Goal: Information Seeking & Learning: Learn about a topic

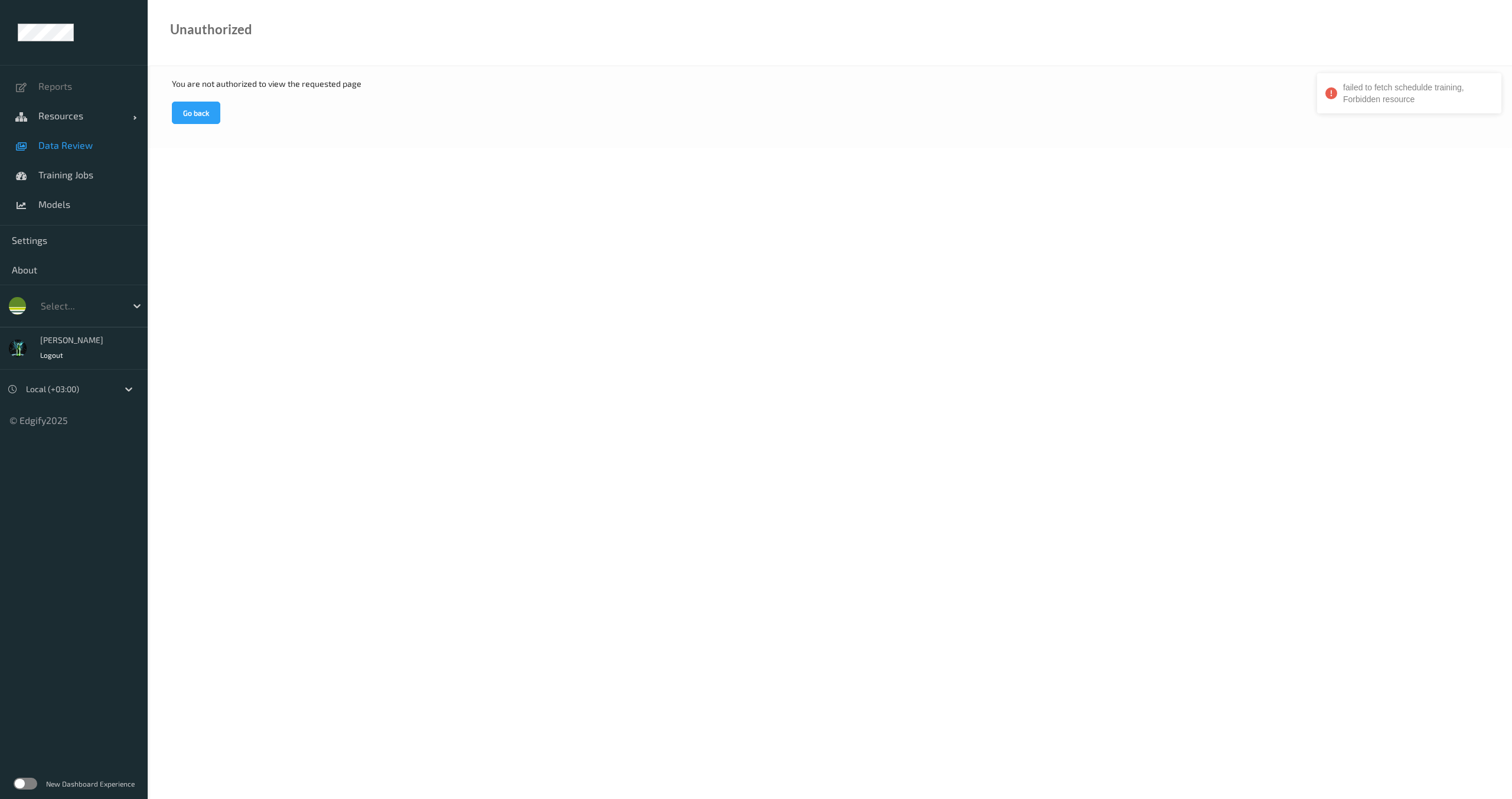
click at [82, 145] on span "Data Review" at bounding box center [87, 145] width 97 height 12
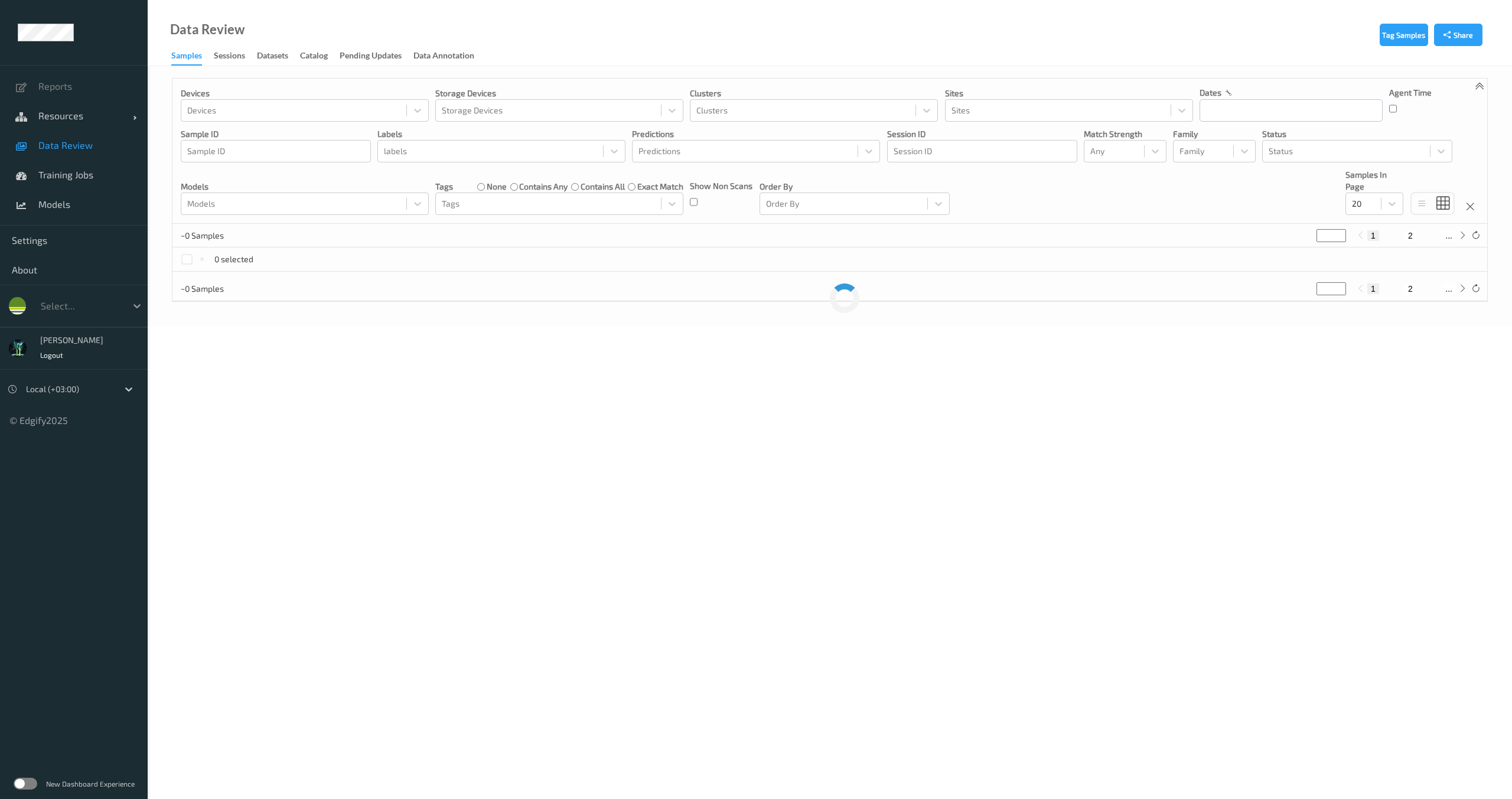
click at [135, 308] on icon at bounding box center [137, 306] width 12 height 12
click at [246, 358] on body "Reports Resources Devices Clusters Sites Data Review Training Jobs Models Setti…" at bounding box center [756, 399] width 1512 height 799
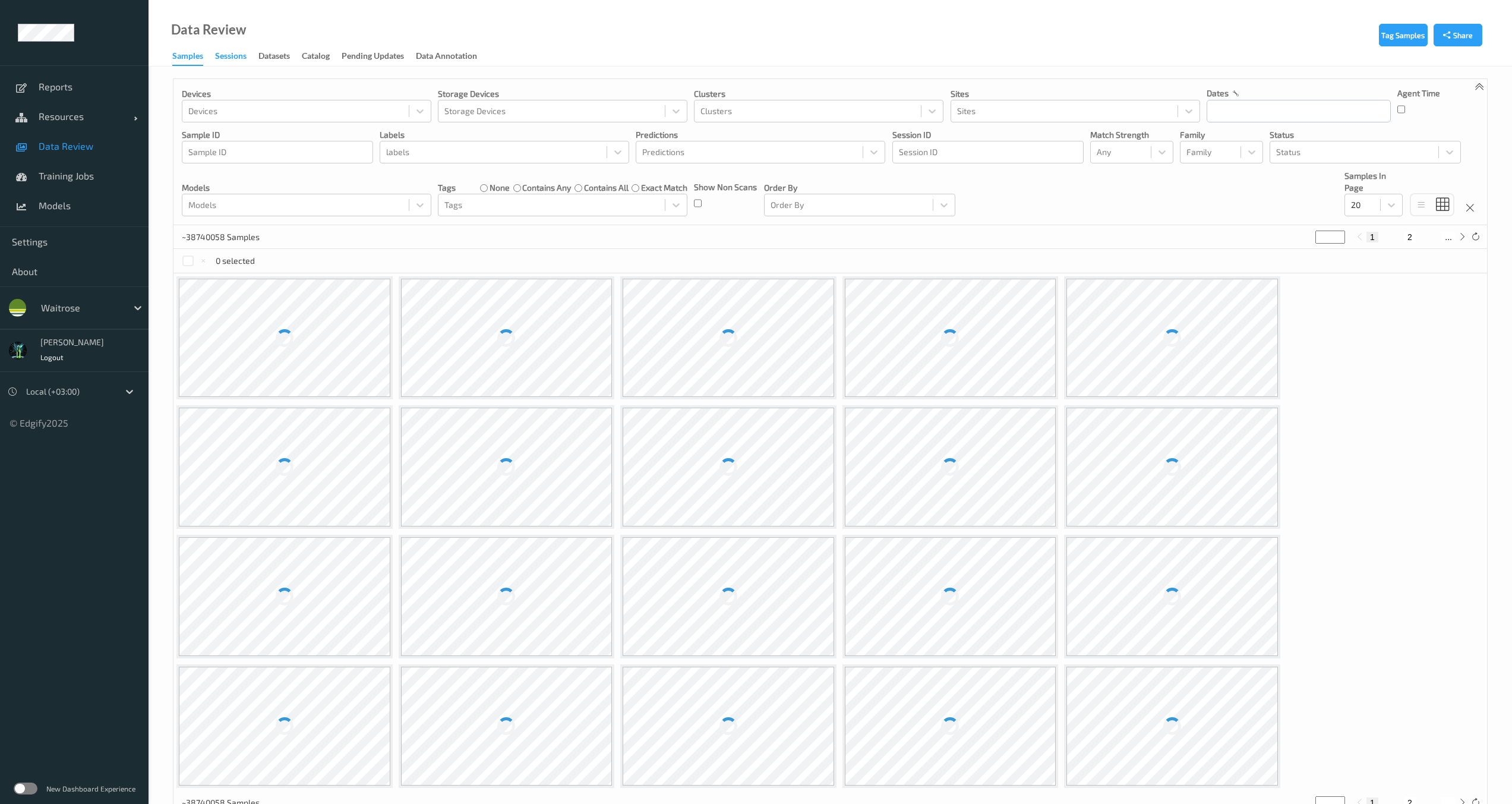
click at [221, 55] on div "Sessions" at bounding box center [231, 57] width 31 height 15
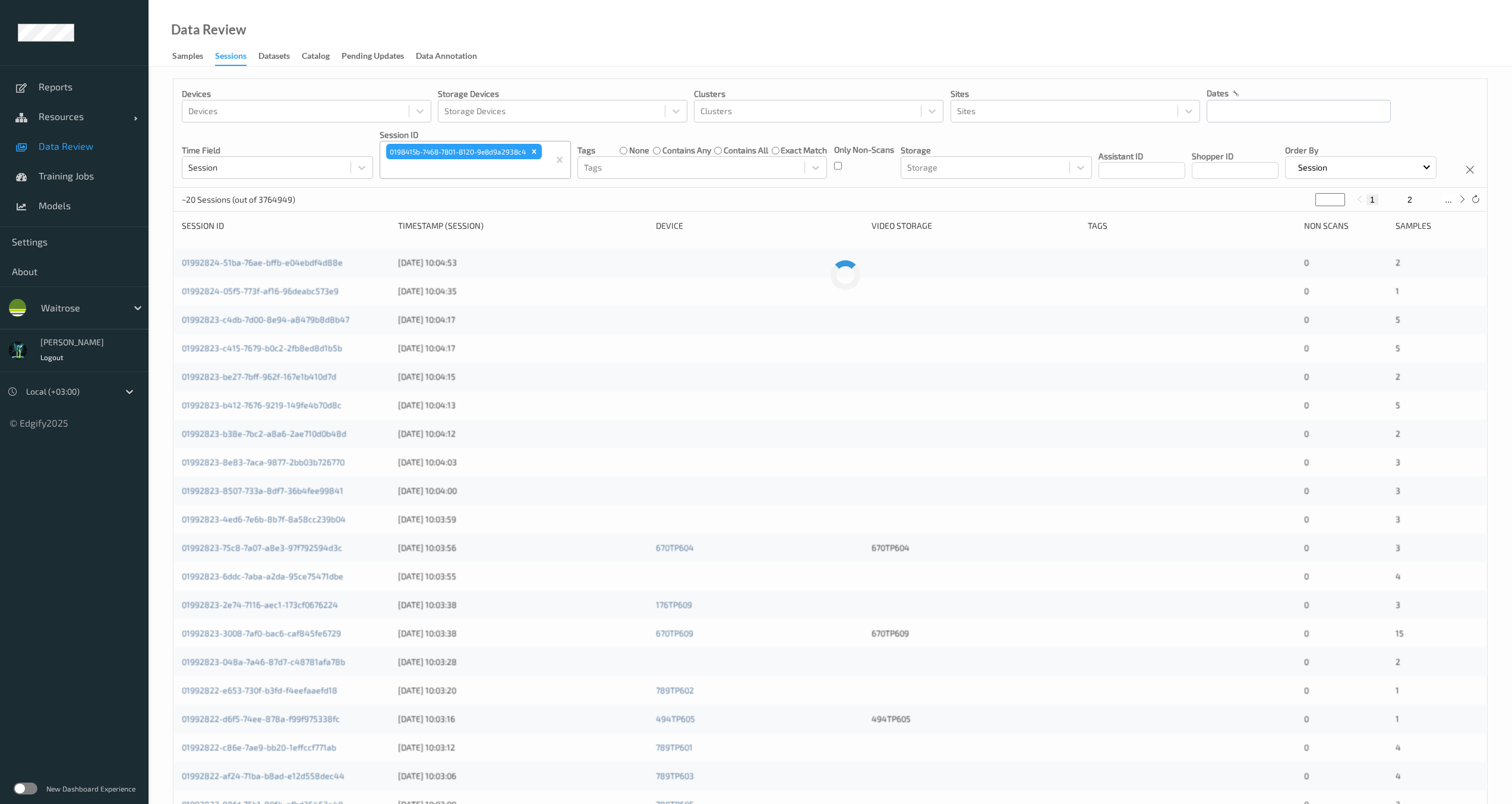
click at [443, 188] on div "Devices Devices Storage Devices Storage Devices Clusters Clusters Sites Sites d…" at bounding box center [830, 133] width 1313 height 109
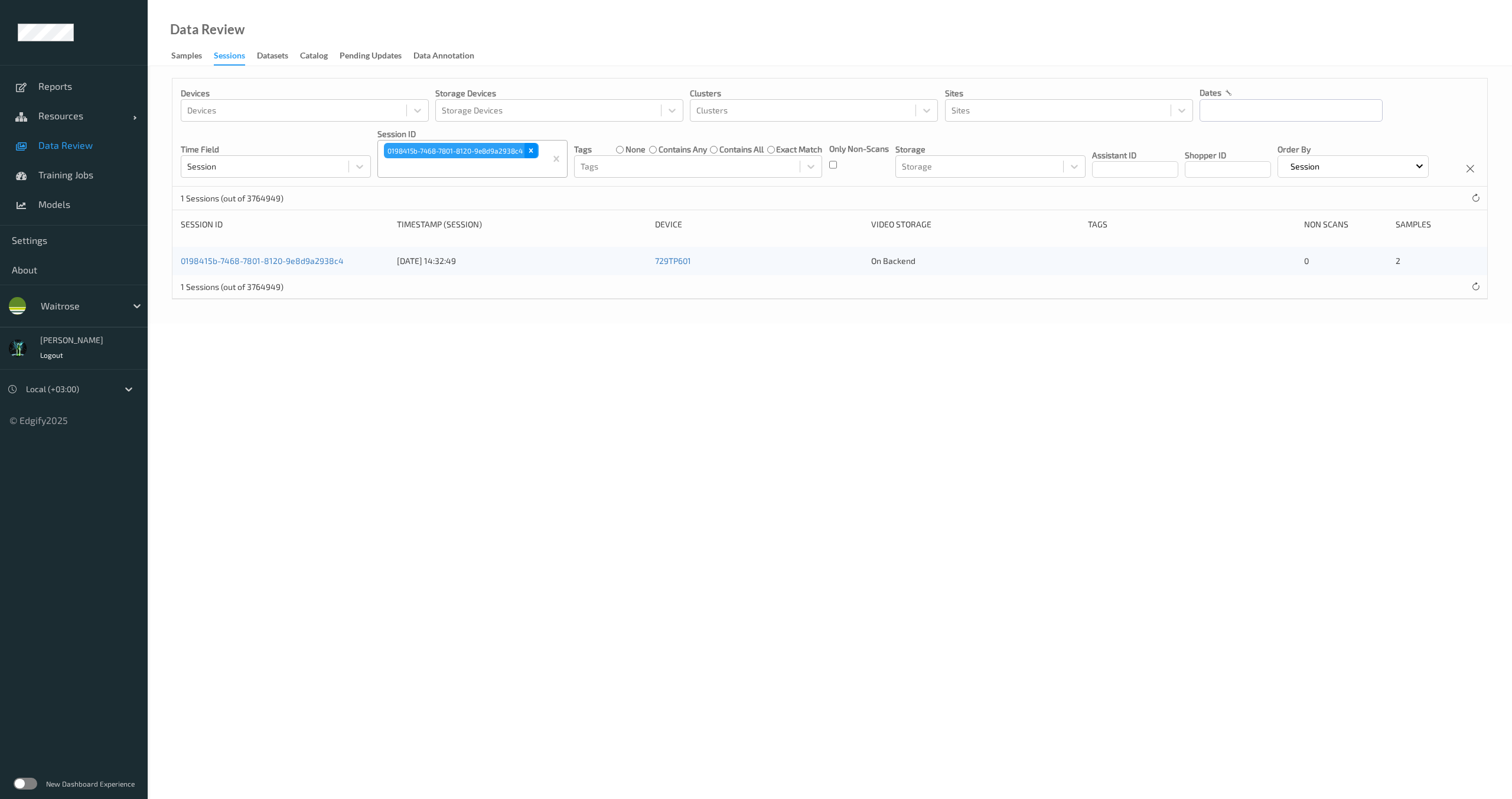
click at [535, 148] on icon "Remove 0198415b-7468-7801-8120-9e8d9a2938c4" at bounding box center [530, 150] width 8 height 8
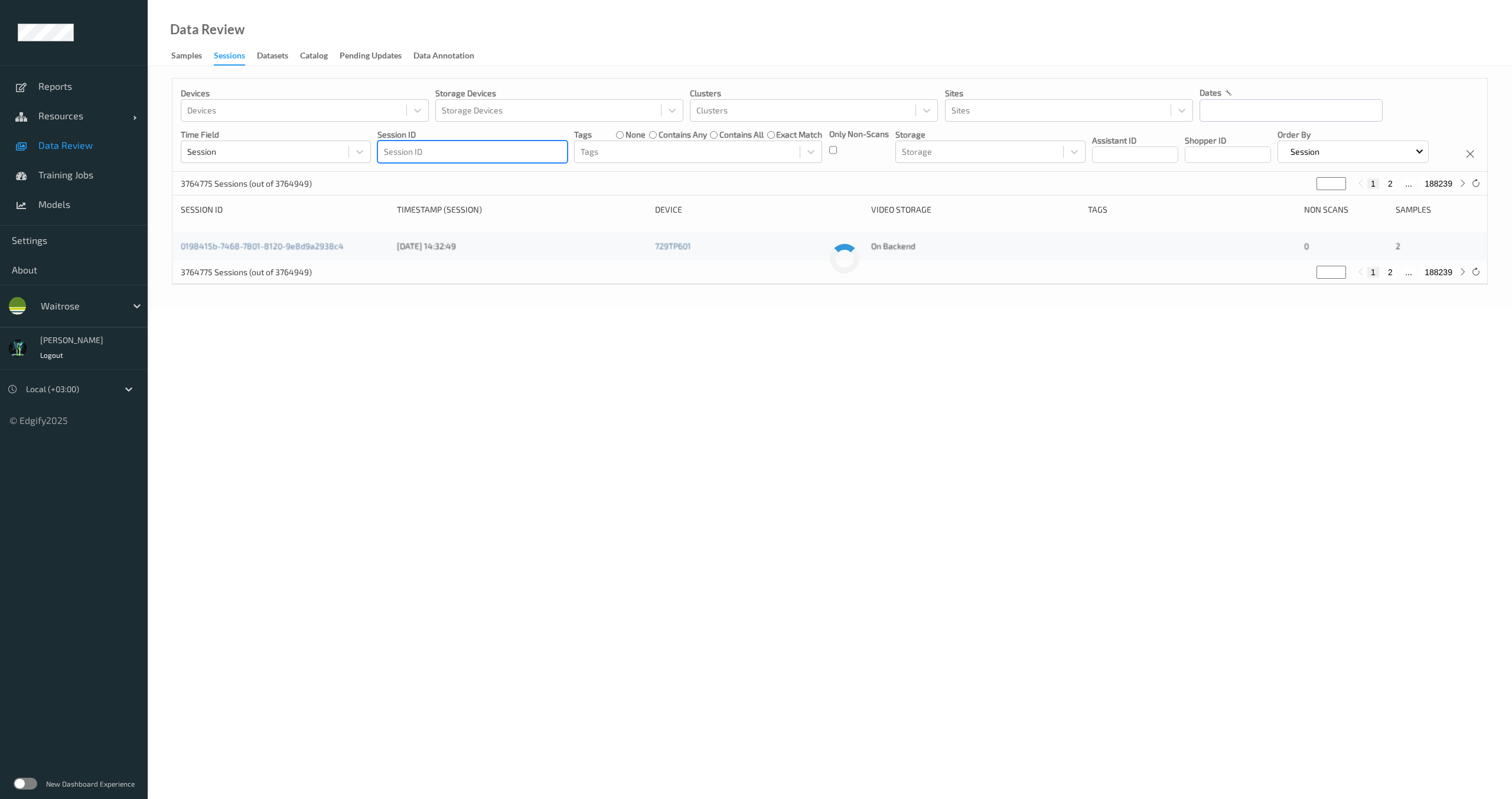
click at [516, 150] on div at bounding box center [472, 152] width 177 height 14
click at [306, 251] on link "019841ef-10f3-7eb5-a8d4-aeb5fb37e437" at bounding box center [259, 246] width 157 height 10
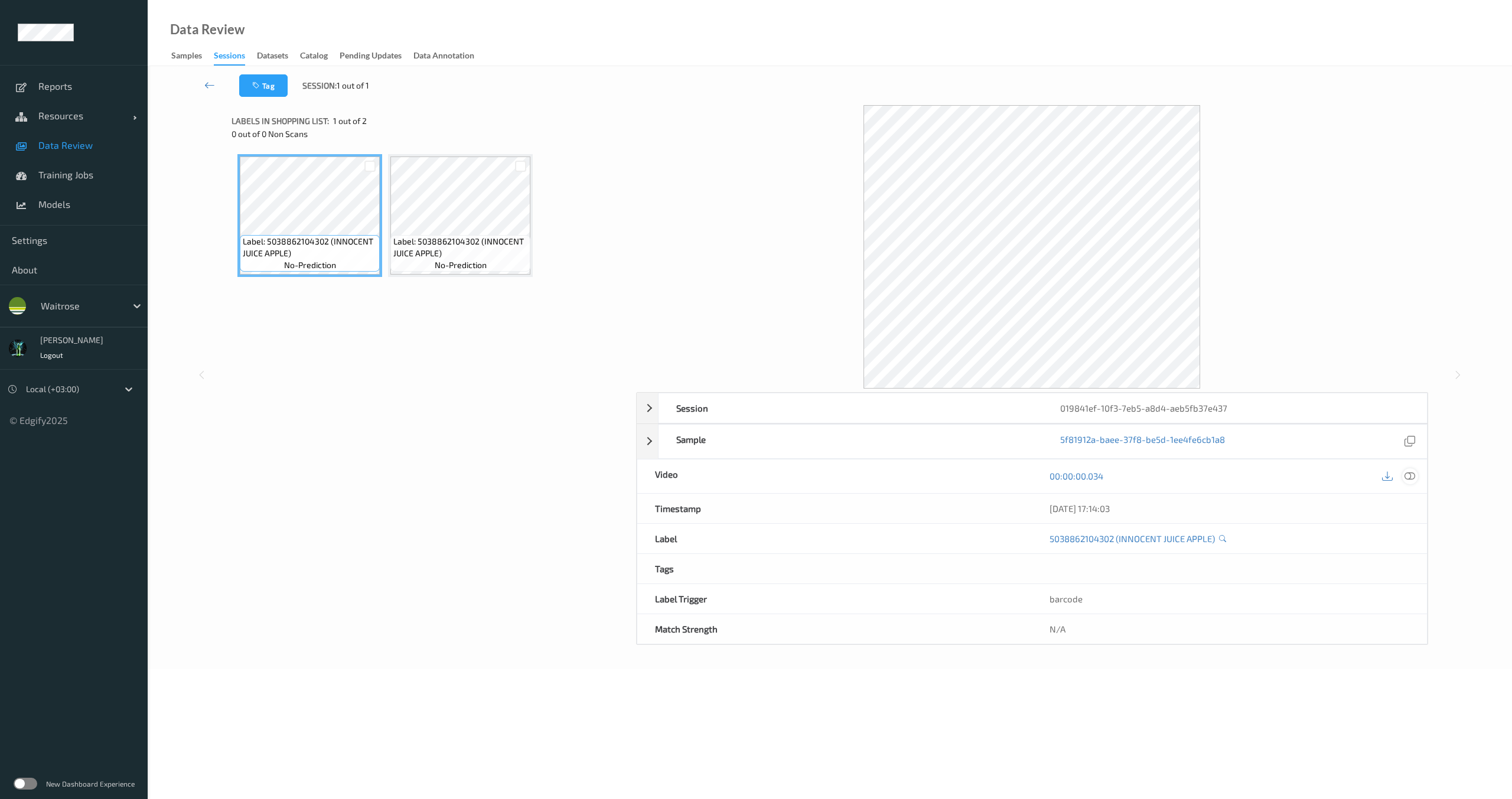
click at [1414, 477] on icon at bounding box center [1410, 476] width 11 height 11
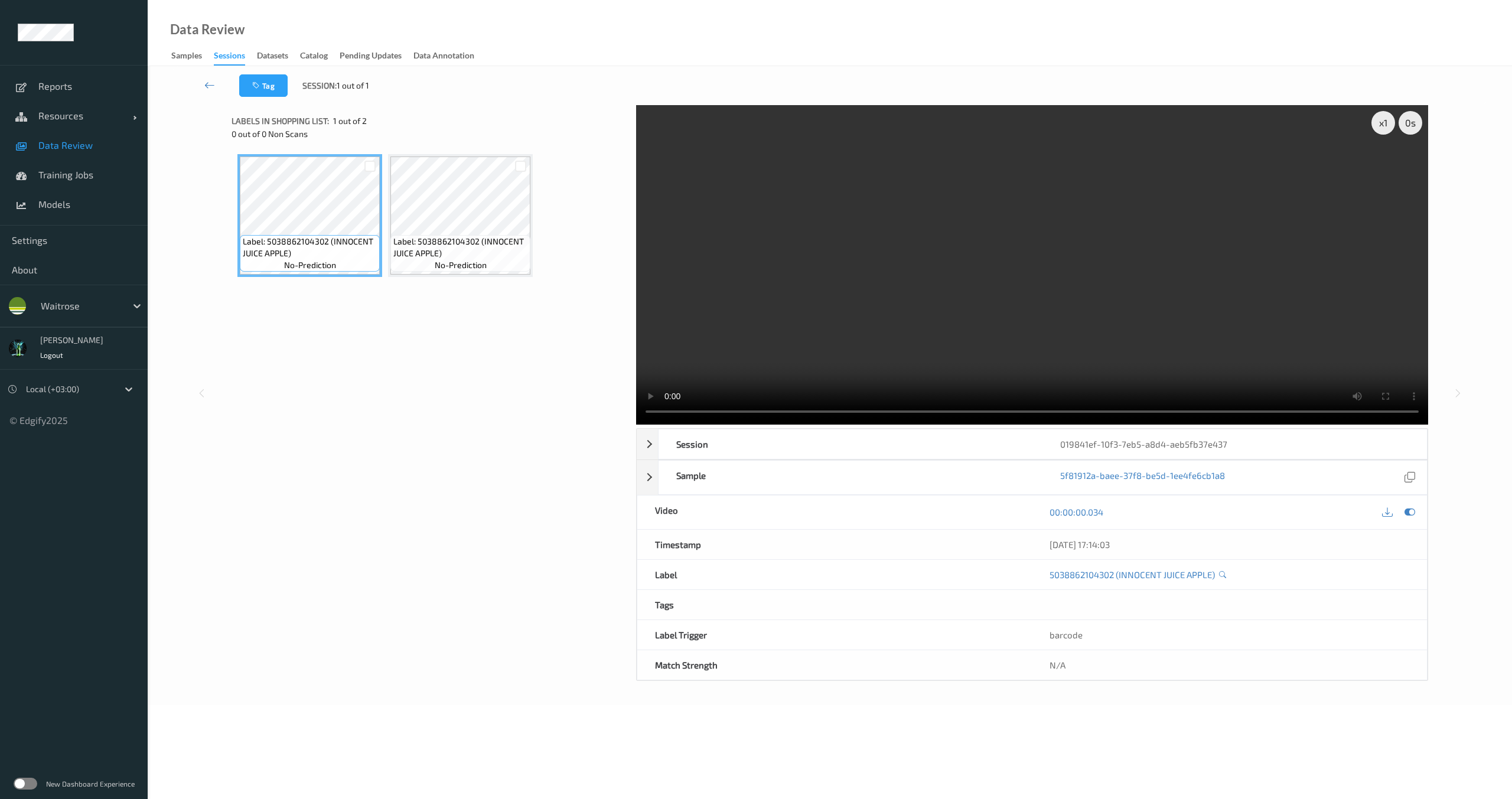
click at [625, 409] on div "x 1 0 s Session 019841ef-10f3-7eb5-a8d4-aeb5fb37e437 Session ID 019841ef-10f3-7…" at bounding box center [830, 393] width 1196 height 576
click at [830, 293] on video at bounding box center [1032, 265] width 792 height 320
click at [721, 364] on video at bounding box center [1032, 265] width 792 height 320
click at [206, 90] on icon at bounding box center [209, 85] width 11 height 12
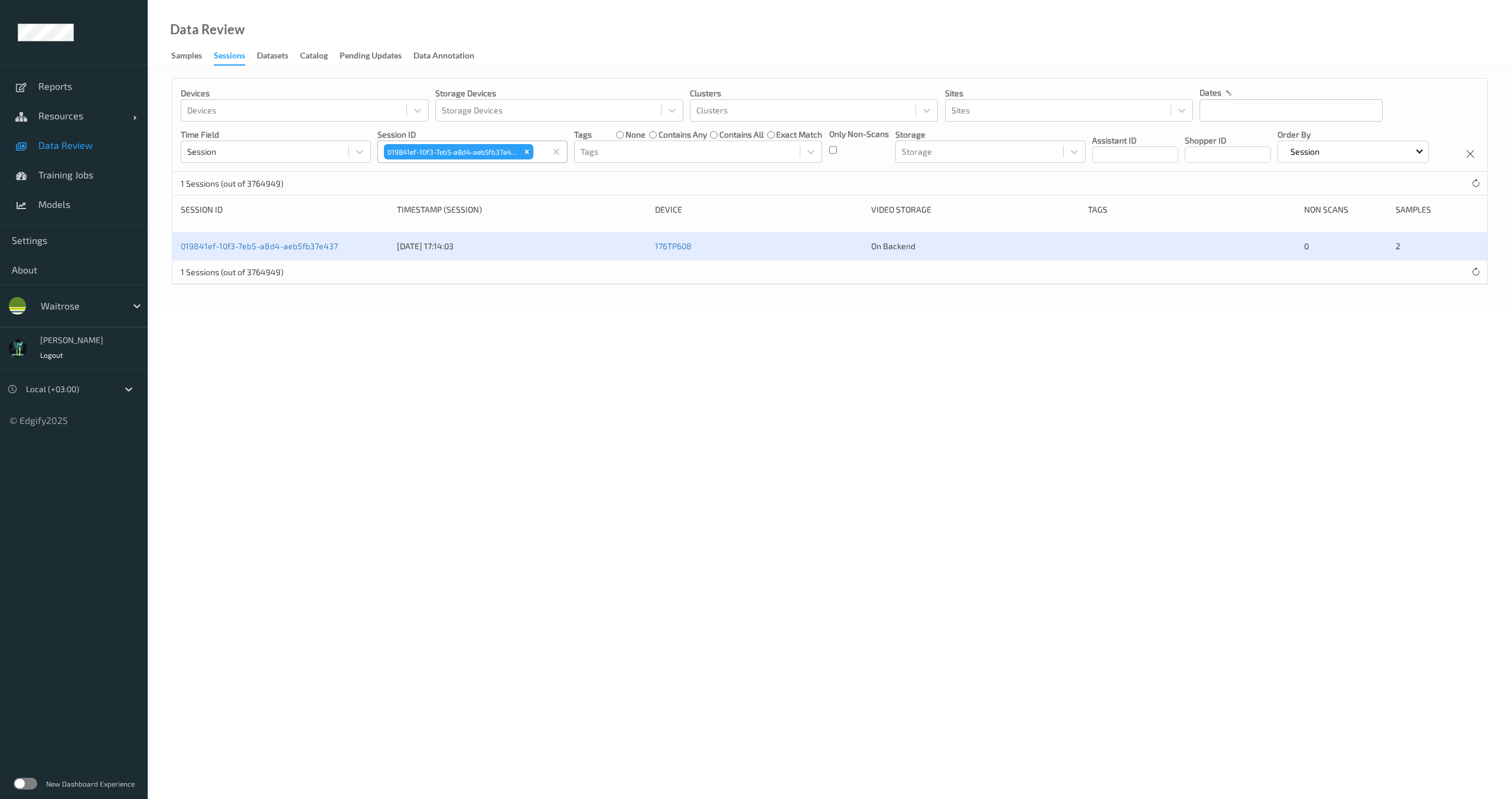
click at [536, 154] on input "text" at bounding box center [536, 152] width 2 height 12
click at [526, 155] on icon "Remove 019841ef-10f3-7eb5-a8d4-aeb5fb37e437" at bounding box center [526, 152] width 8 height 8
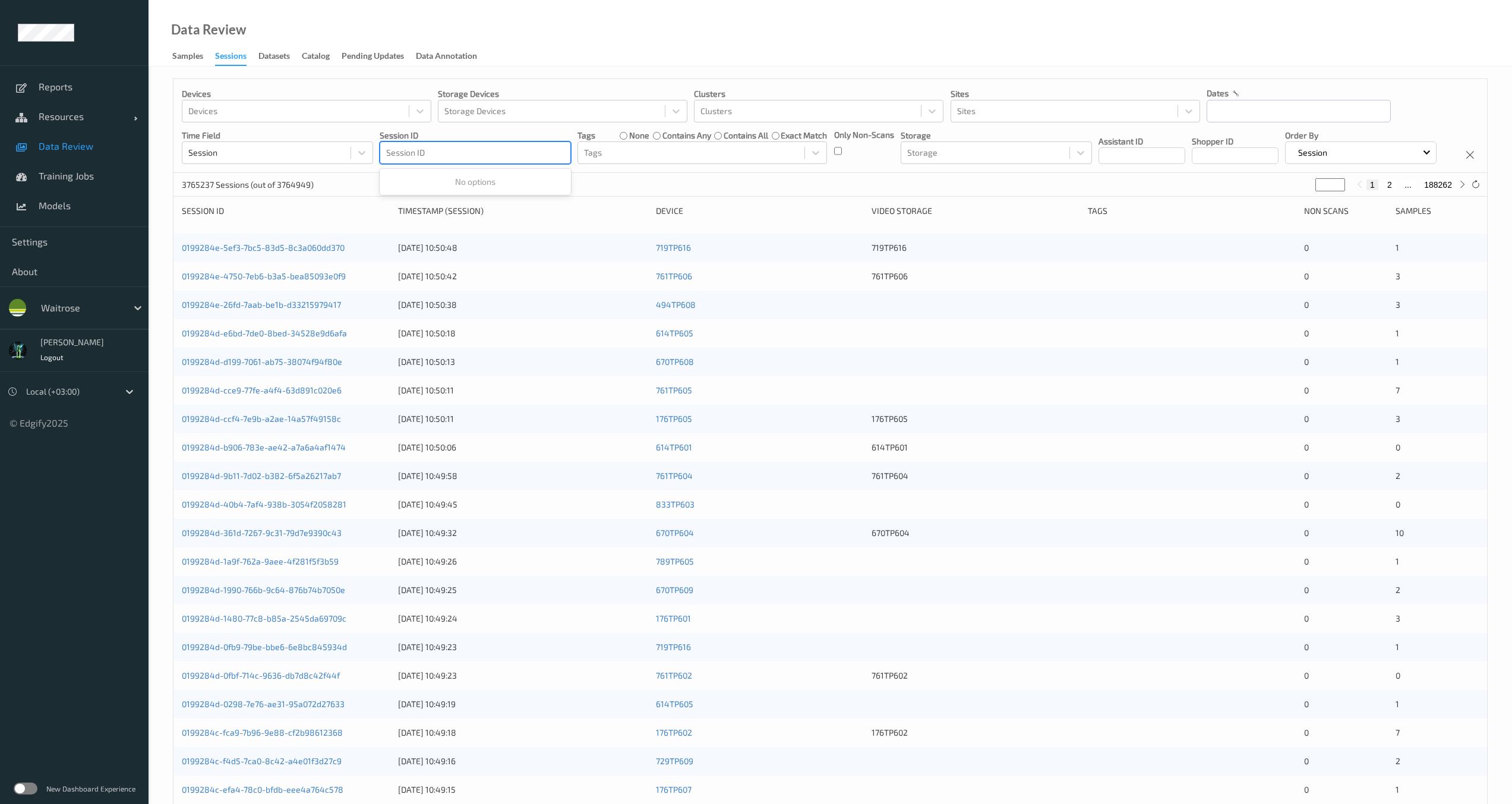
click at [471, 149] on div at bounding box center [475, 152] width 178 height 14
click at [472, 159] on div at bounding box center [475, 152] width 178 height 14
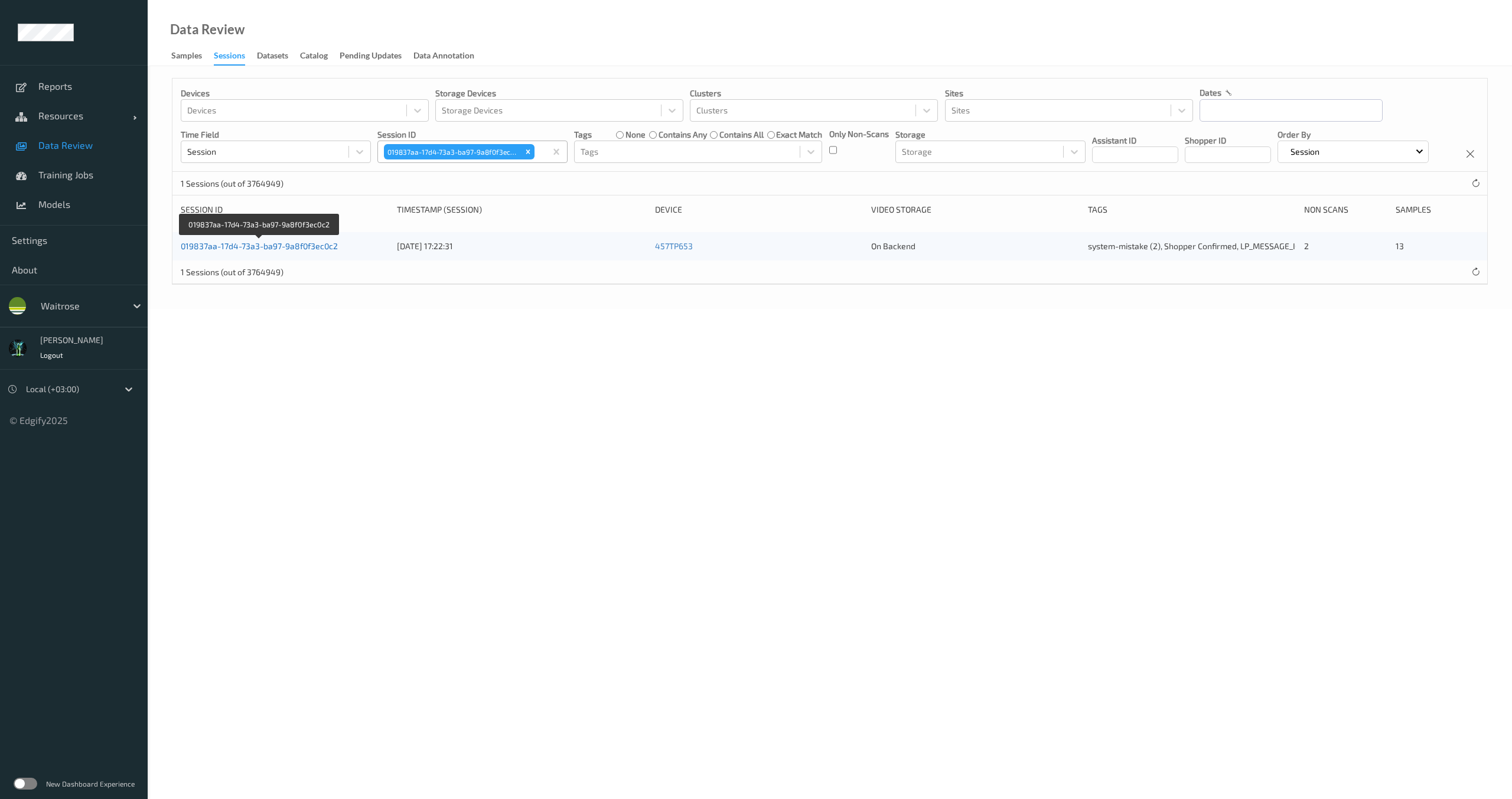
click at [261, 251] on link "019837aa-17d4-73a3-ba97-9a8f0f3ec0c2" at bounding box center [259, 246] width 157 height 10
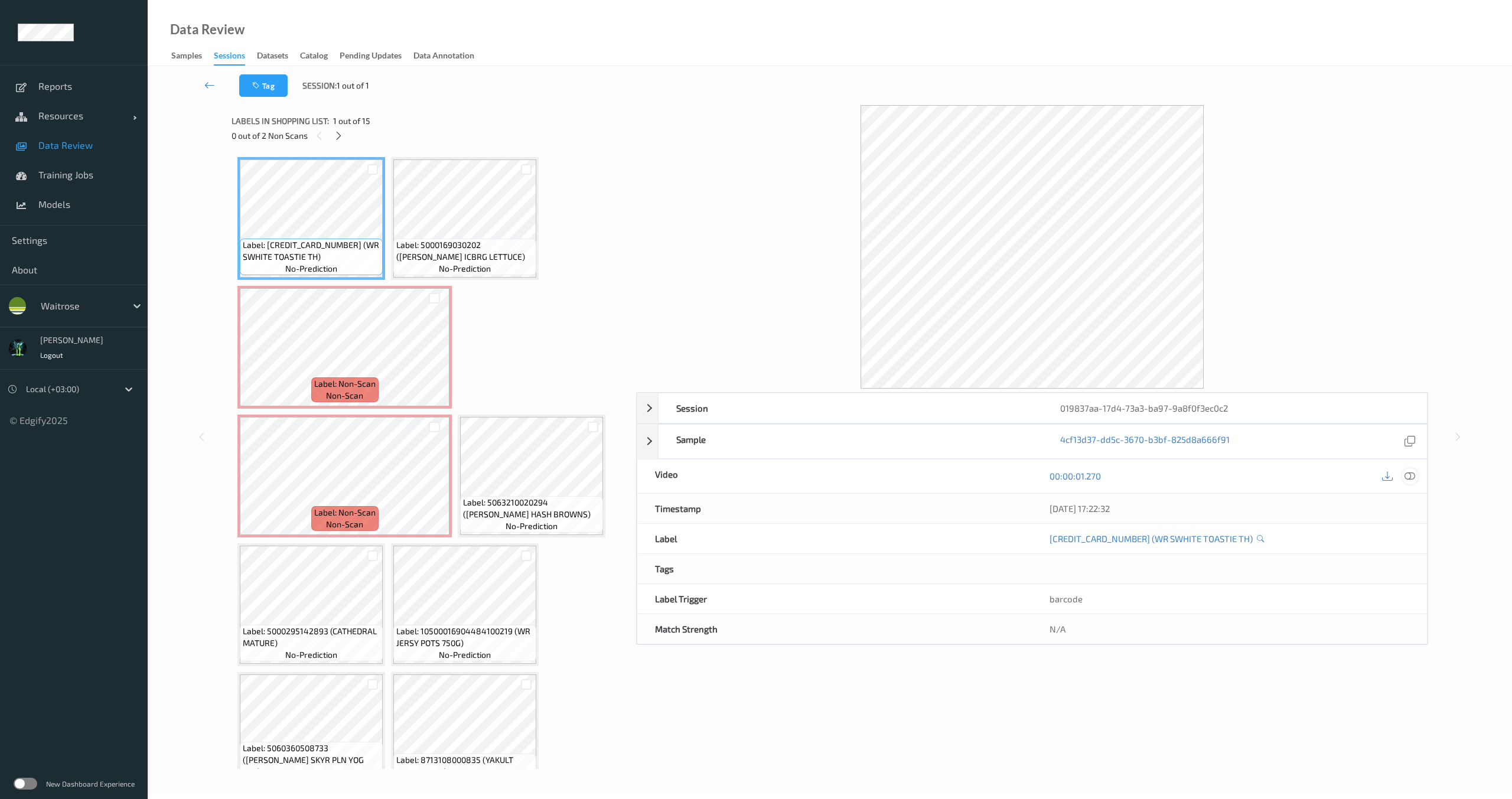
click at [1410, 477] on icon at bounding box center [1410, 476] width 11 height 11
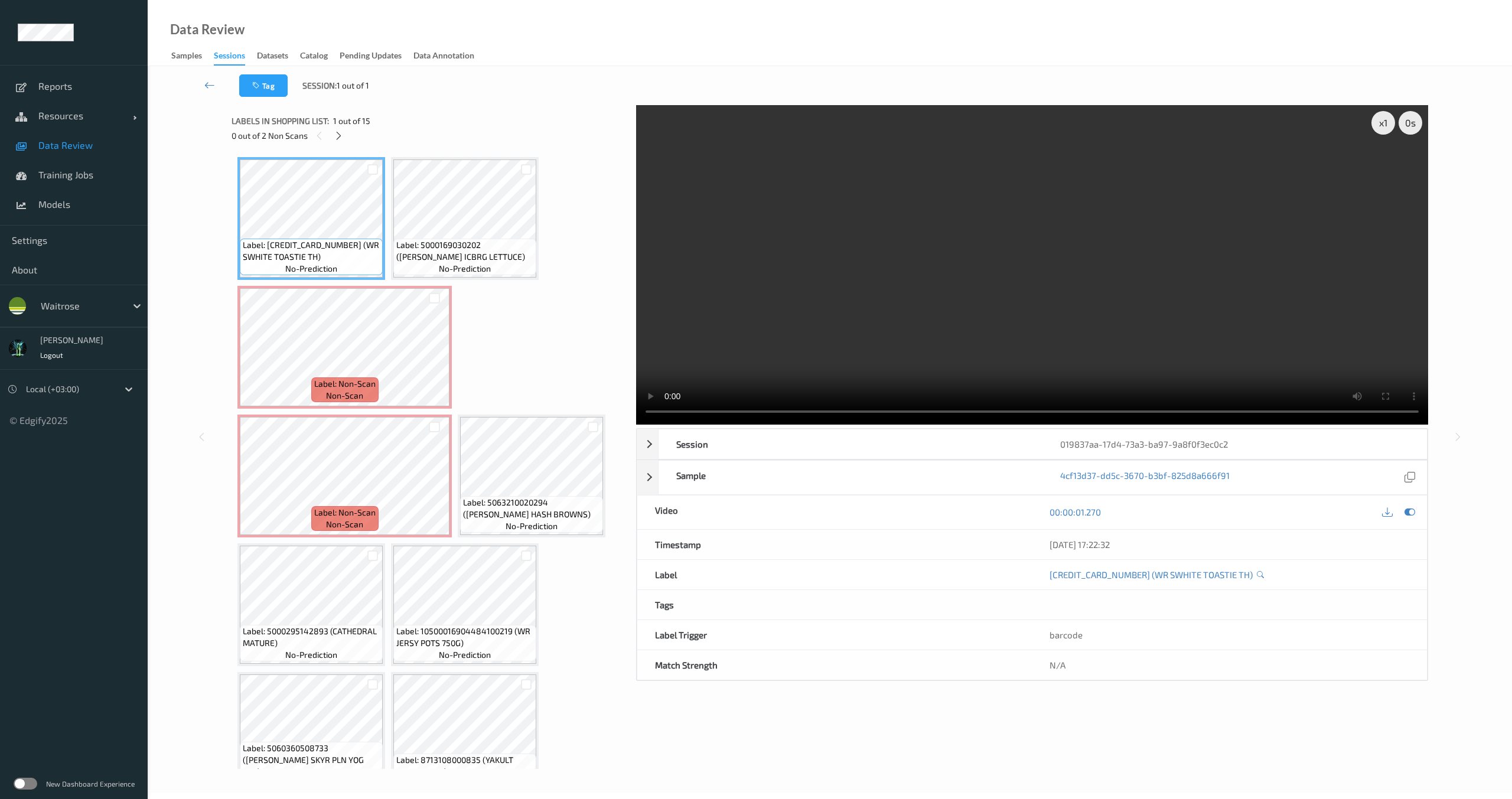
click at [898, 301] on video at bounding box center [1032, 265] width 792 height 320
click at [1031, 273] on video at bounding box center [1032, 265] width 792 height 320
click at [1017, 280] on video at bounding box center [1032, 265] width 792 height 320
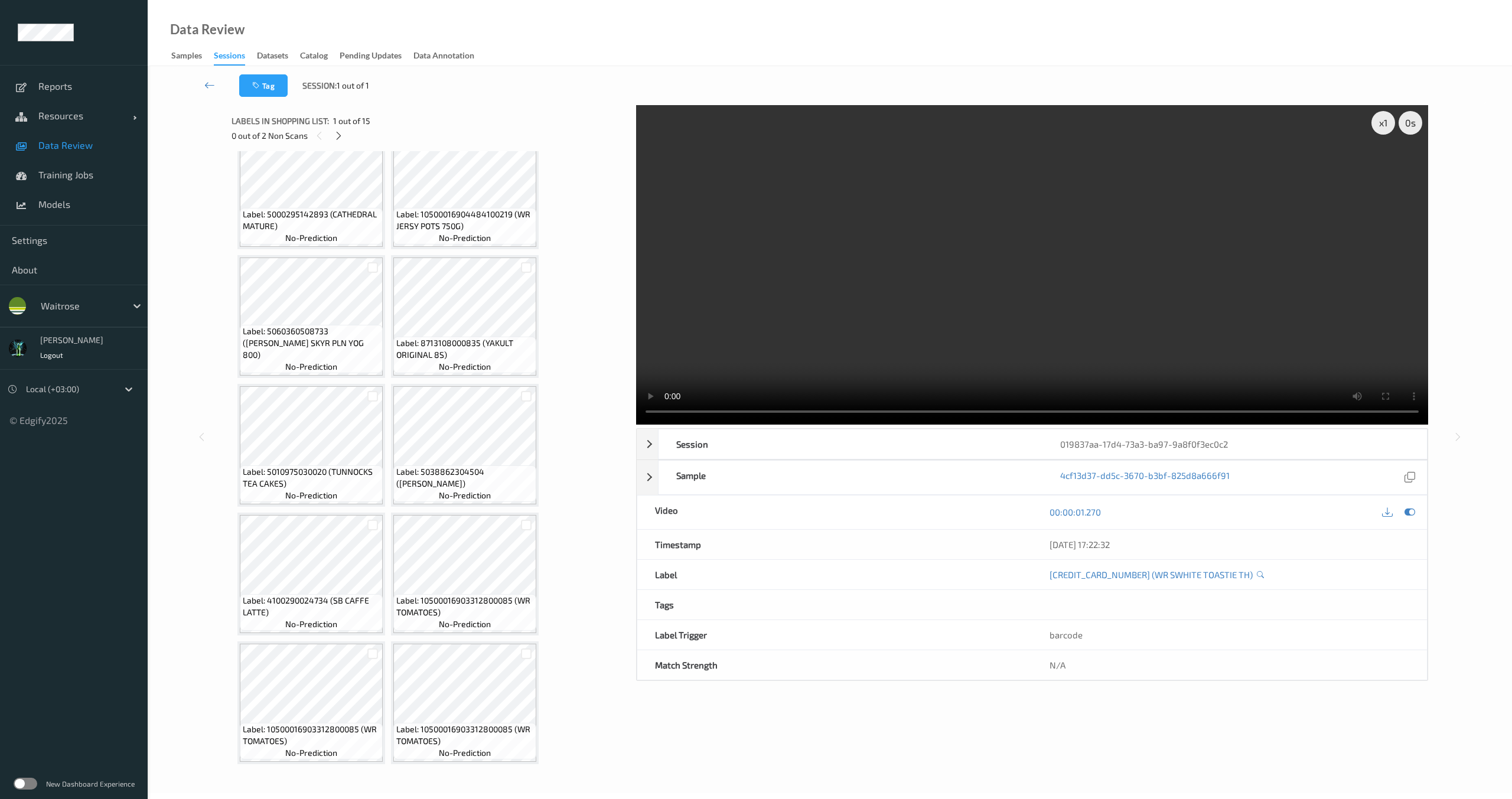
scroll to position [418, 0]
click at [1006, 263] on video at bounding box center [1032, 265] width 792 height 320
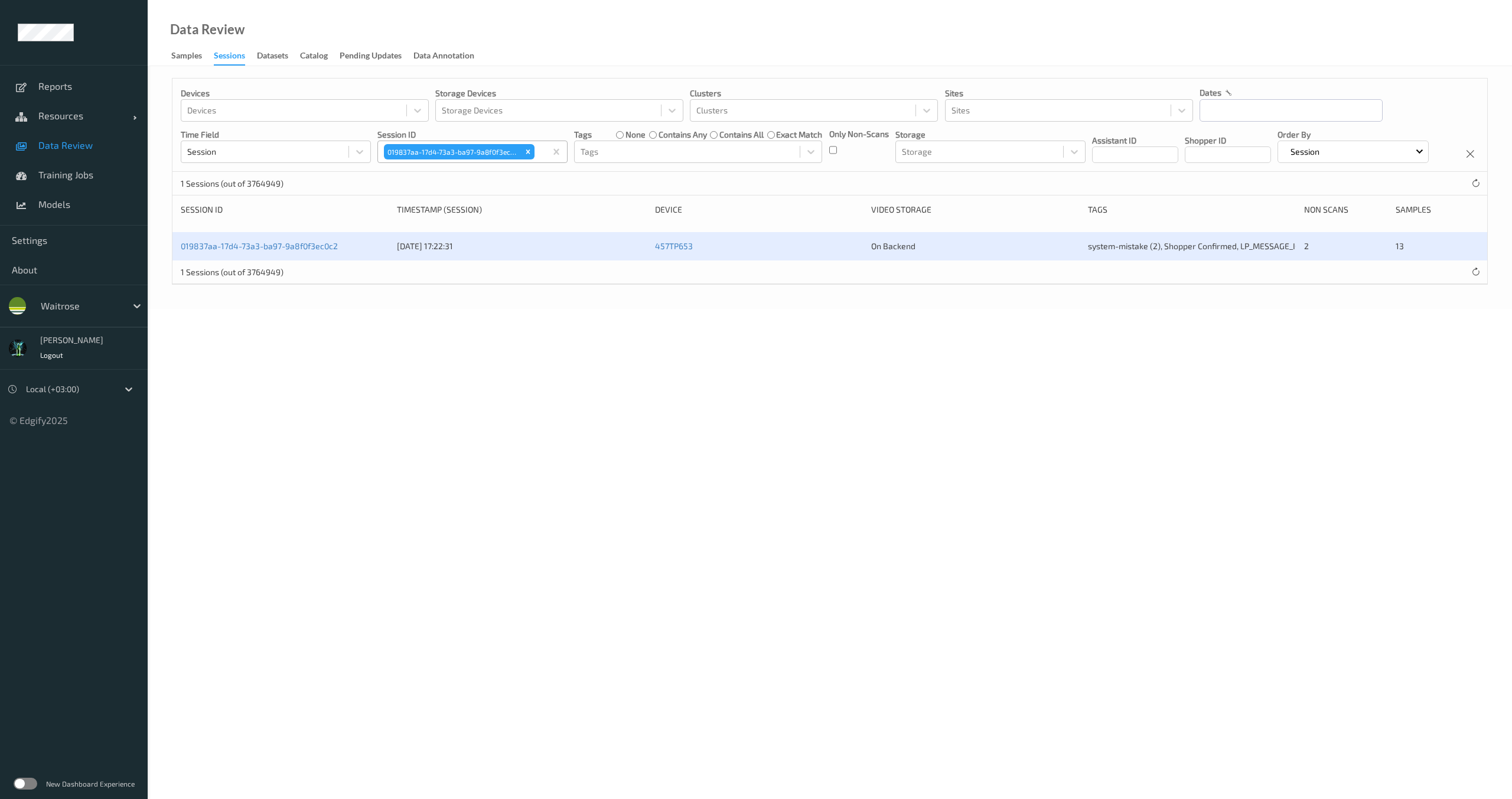
click at [521, 152] on div "019837aa-17d4-73a3-ba97-9a8f0f3ec0c2" at bounding box center [453, 152] width 138 height 15
click at [526, 151] on icon "Remove 019837aa-17d4-73a3-ba97-9a8f0f3ec0c2" at bounding box center [528, 152] width 8 height 8
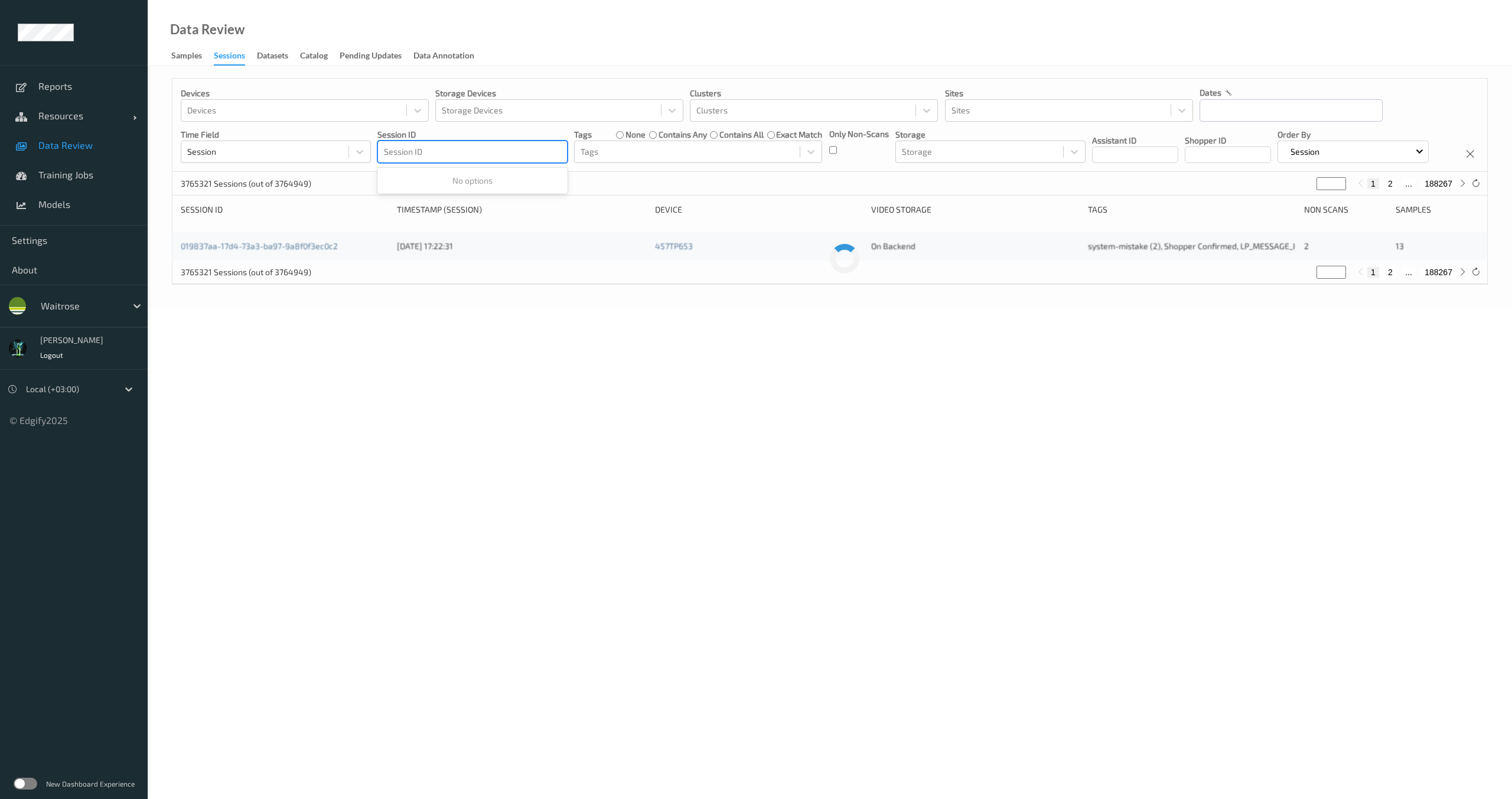
click at [486, 156] on div at bounding box center [472, 152] width 177 height 14
click at [488, 152] on div at bounding box center [472, 152] width 177 height 14
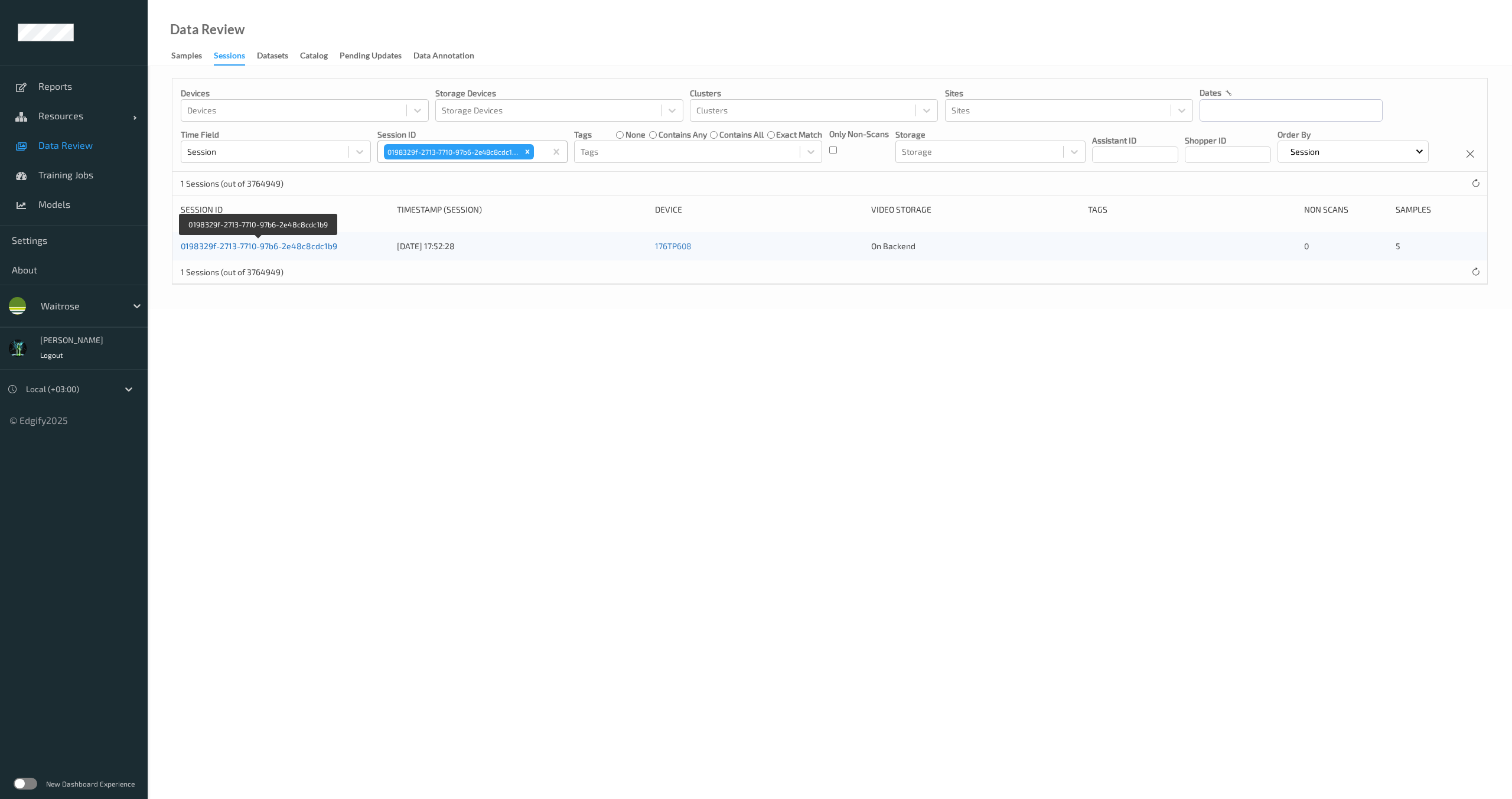
click at [285, 251] on link "0198329f-2713-7710-97b6-2e48c8cdc1b9" at bounding box center [259, 246] width 157 height 10
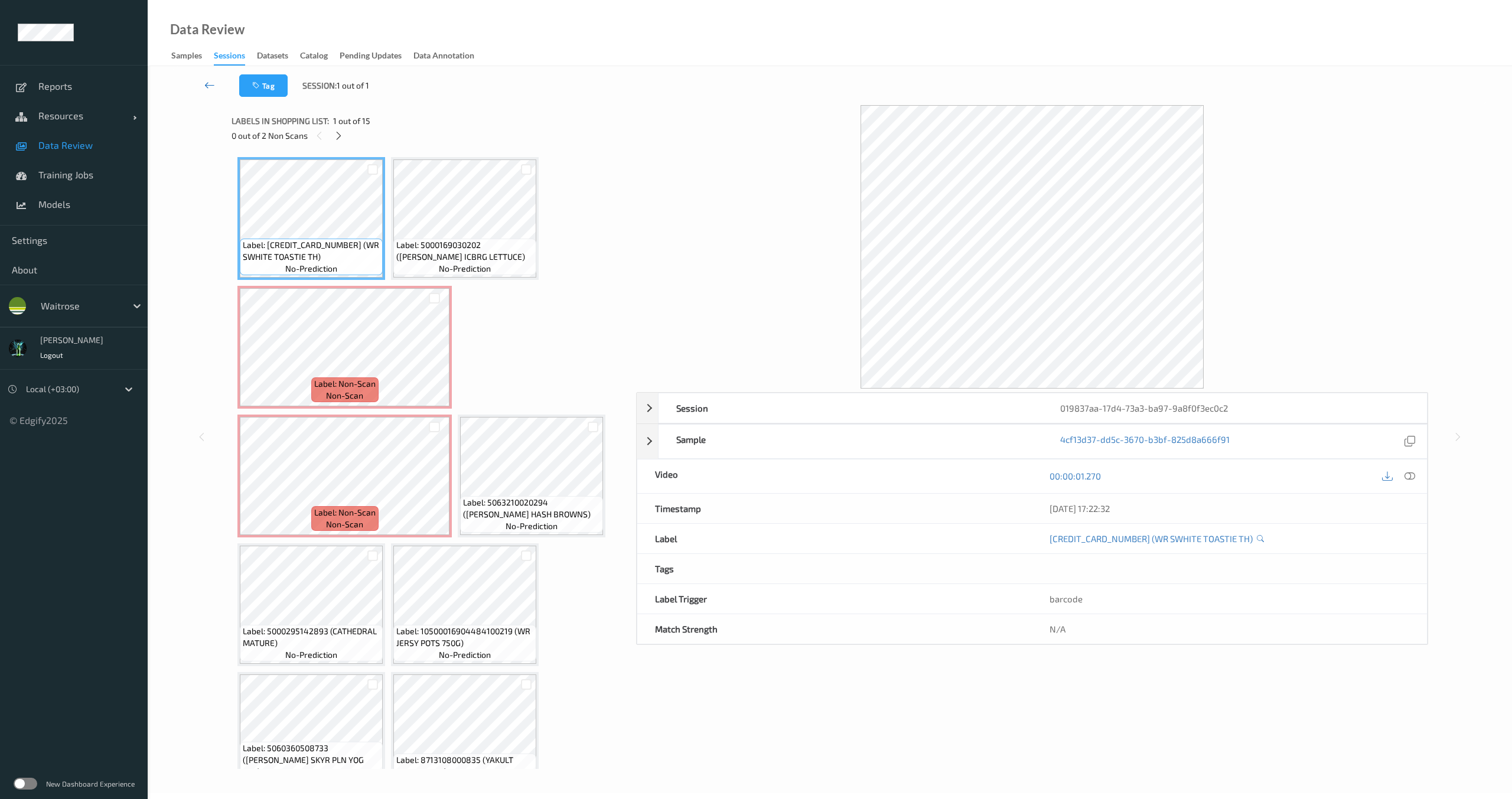
click at [208, 84] on icon at bounding box center [209, 85] width 11 height 12
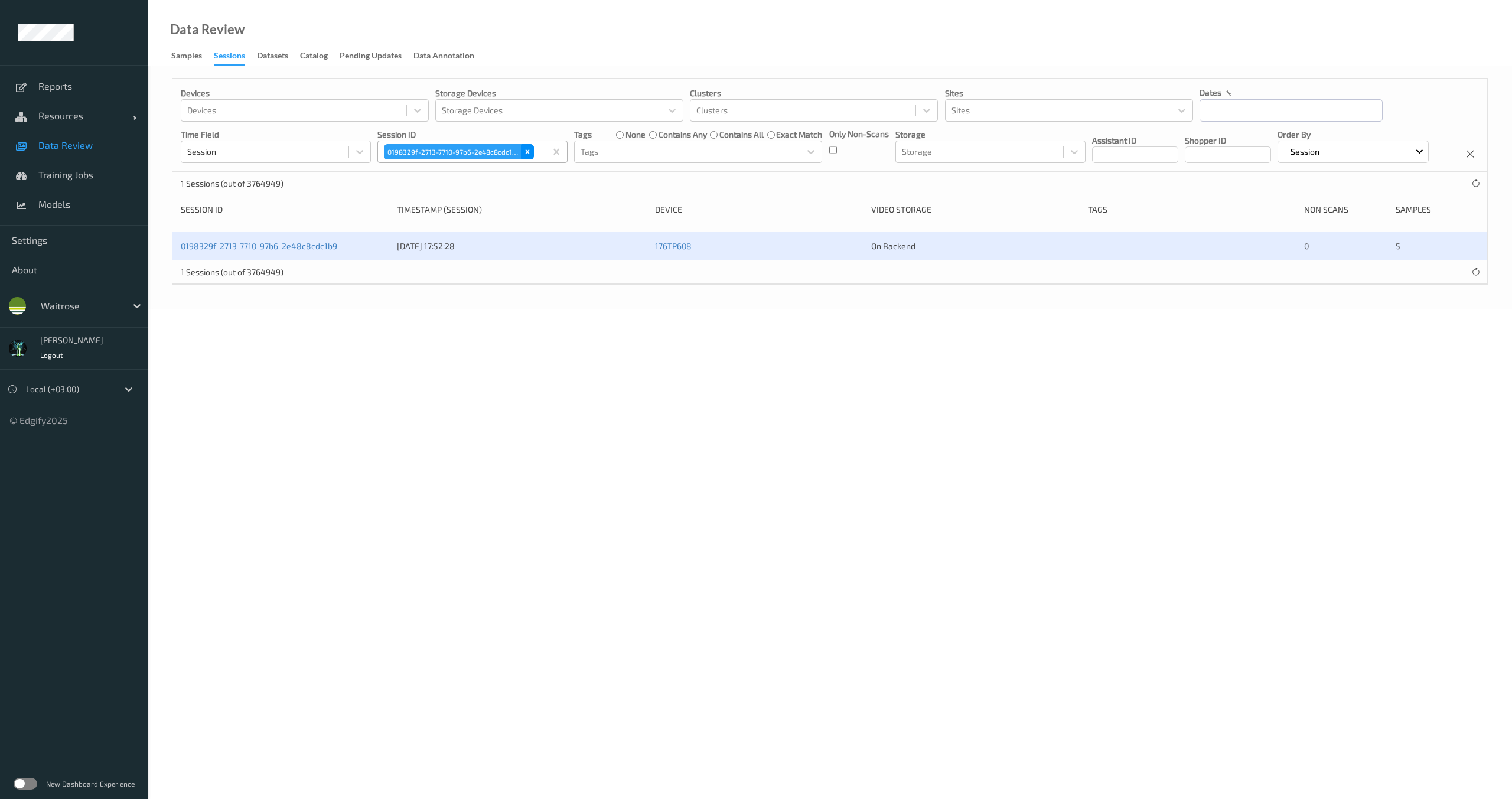
click at [525, 149] on icon "Remove 0198329f-2713-7710-97b6-2e48c8cdc1b9" at bounding box center [527, 152] width 8 height 8
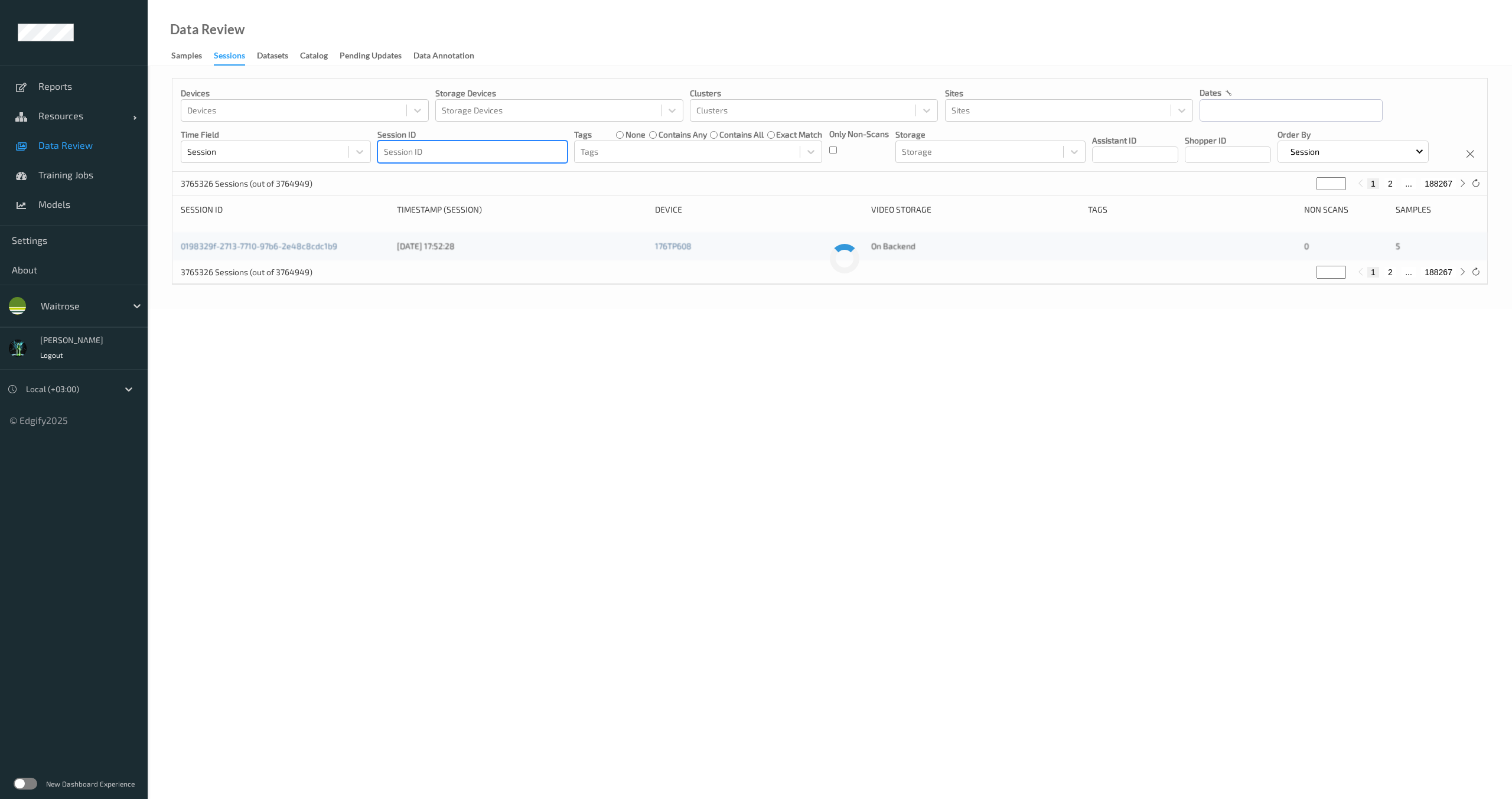
click at [483, 150] on div at bounding box center [472, 152] width 177 height 14
click at [297, 251] on link "0198329f-2713-7710-97b6-2e48c8cdc1b9" at bounding box center [259, 246] width 157 height 10
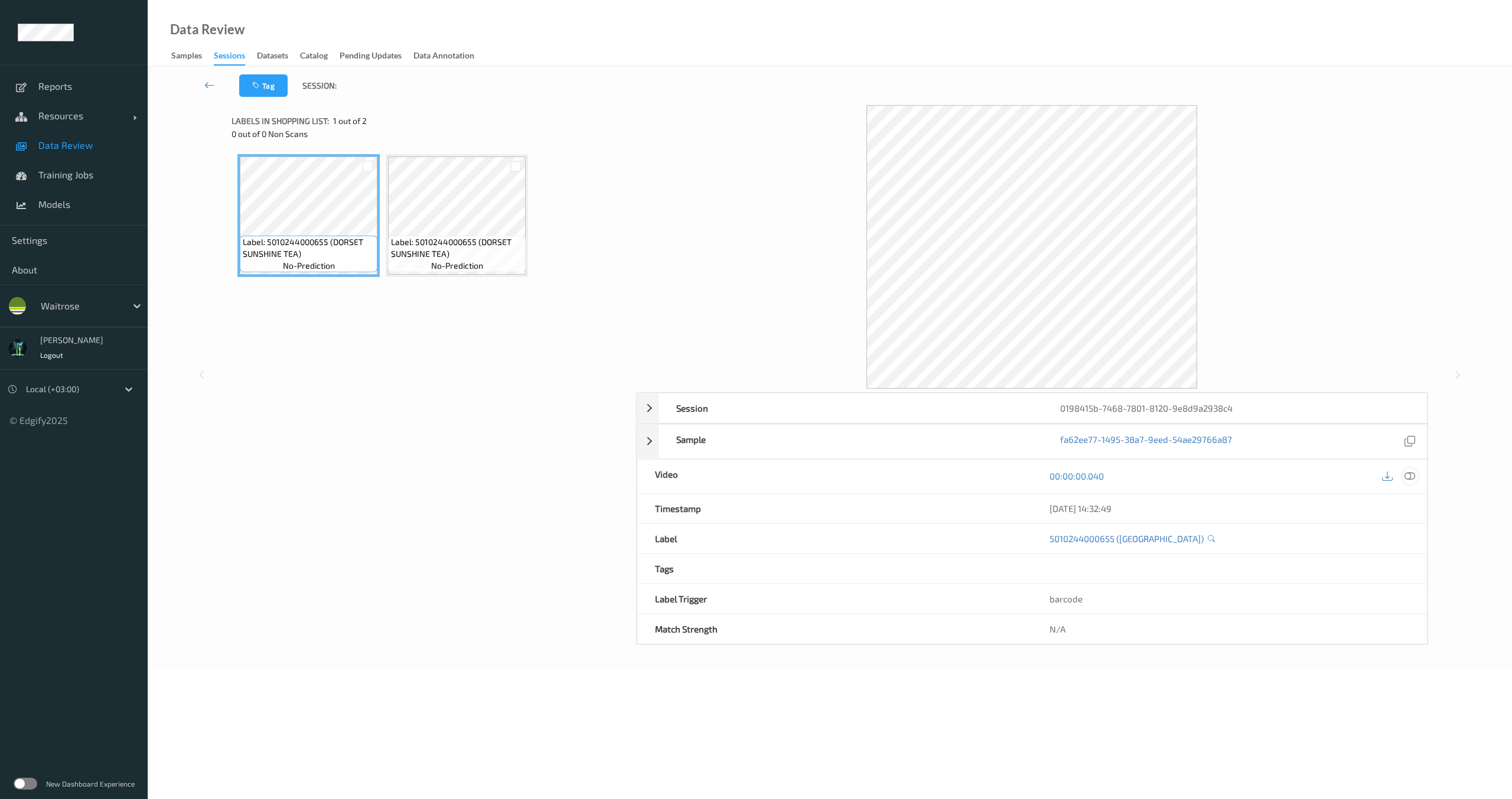
click at [1408, 480] on icon at bounding box center [1410, 476] width 11 height 11
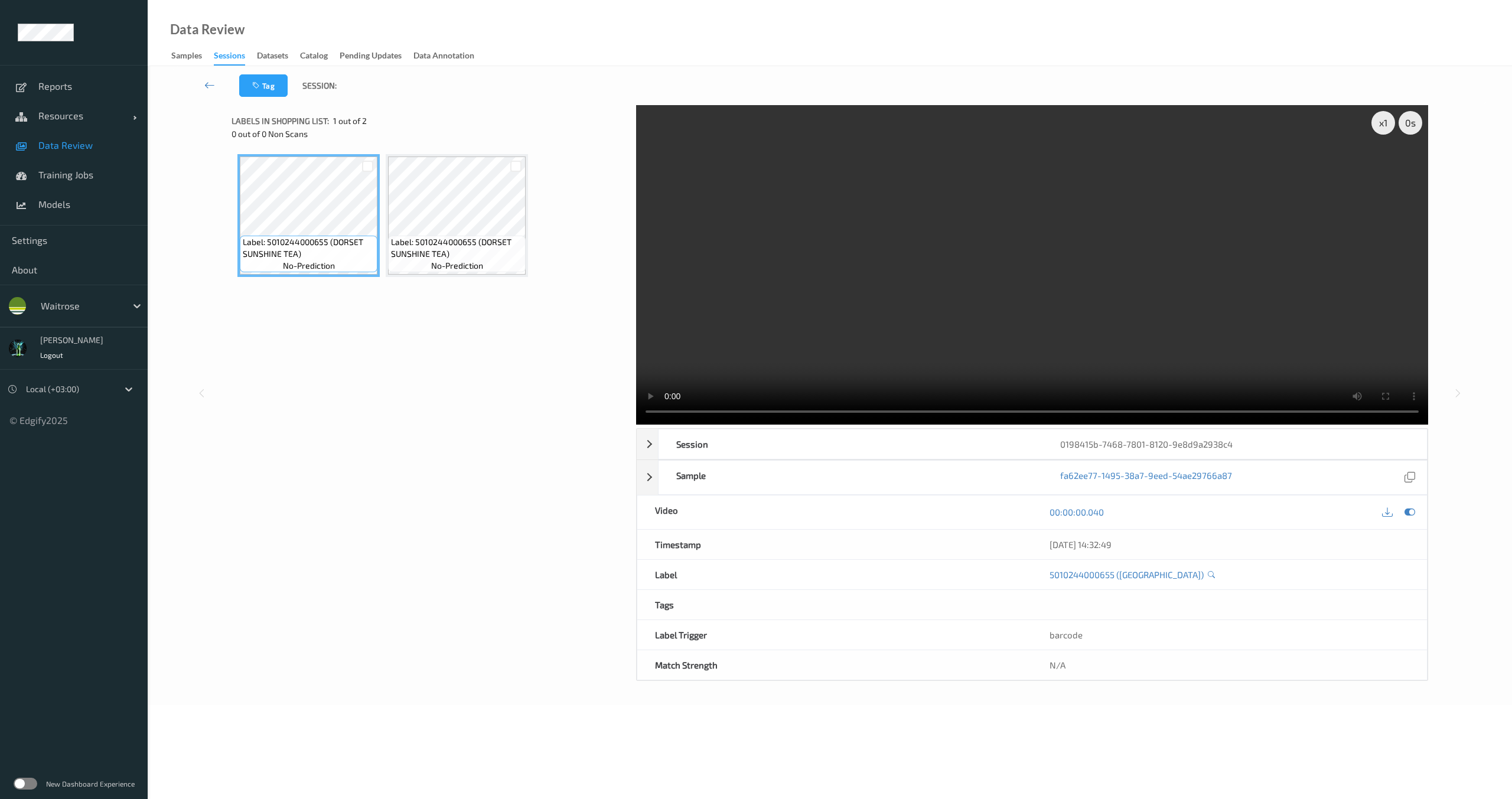
click at [272, 237] on span "Label: 5010244000655 (DORSET SUNSHINE TEA)" at bounding box center [308, 248] width 132 height 24
click at [385, 233] on div "Label: 5010244000655 (DORSET SUNSHINE TEA) no-prediction Label: 5010244000655 (…" at bounding box center [429, 215] width 384 height 123
click at [642, 444] on div "Session 0198415b-7468-7801-8120-9e8d9a2938c4" at bounding box center [1032, 444] width 791 height 31
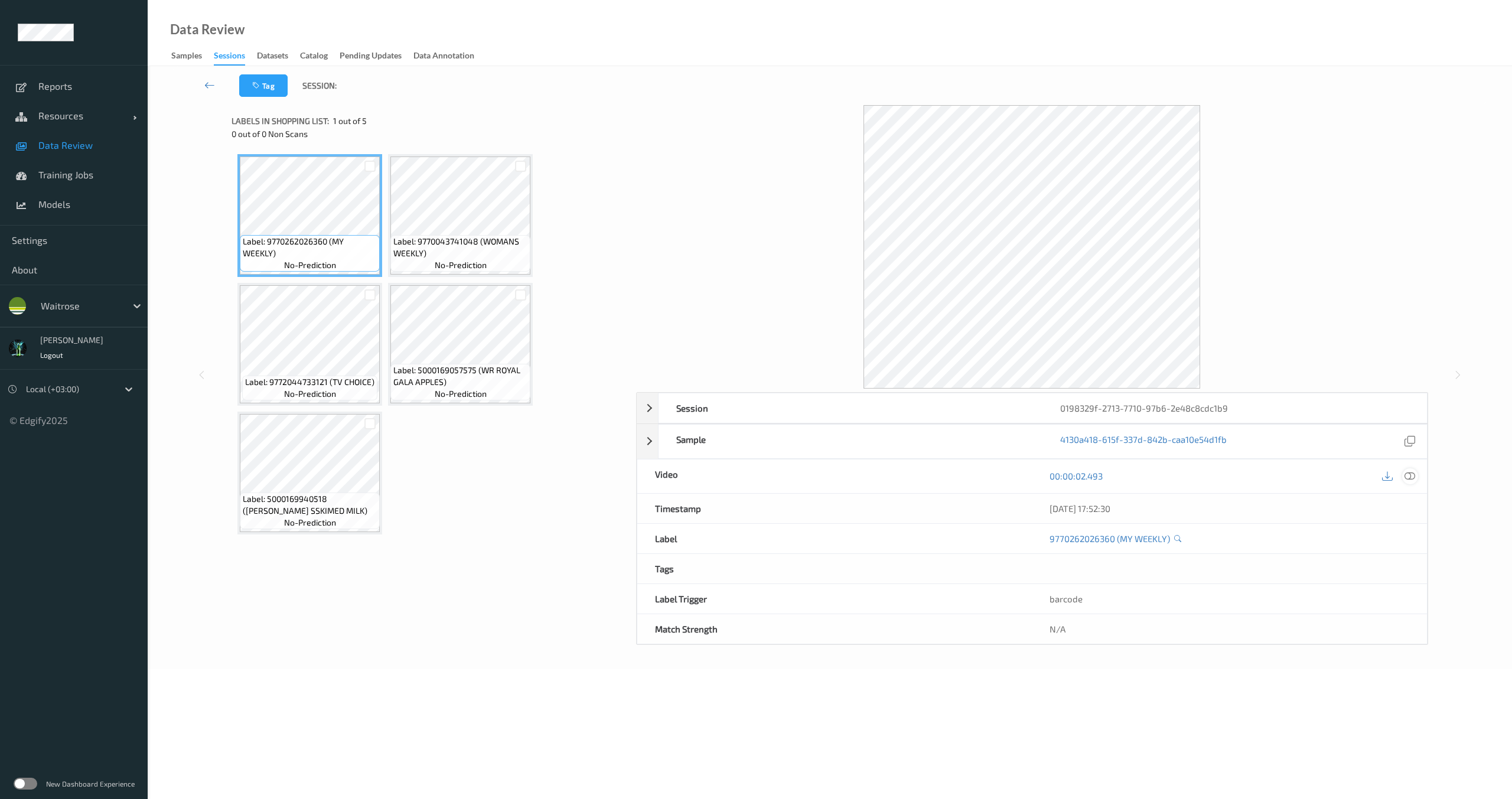
click at [1414, 477] on icon at bounding box center [1410, 476] width 11 height 11
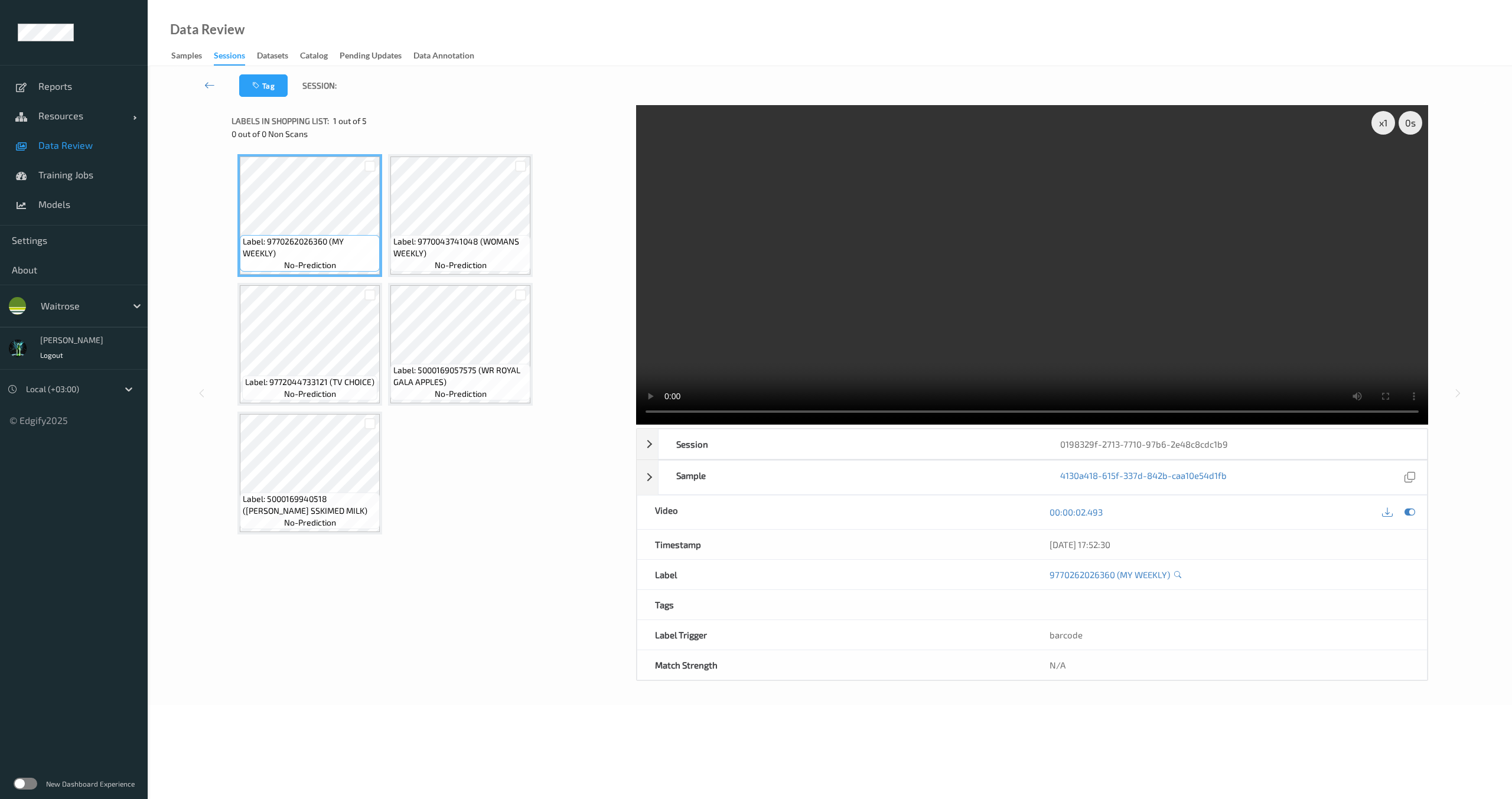
click at [405, 684] on div "Tag Session: x 1 0 s Session 0198329f-2713-7710-97b6-2e48c8cdc1b9 Session ID 01…" at bounding box center [830, 386] width 1364 height 639
